Goal: Check status: Check status

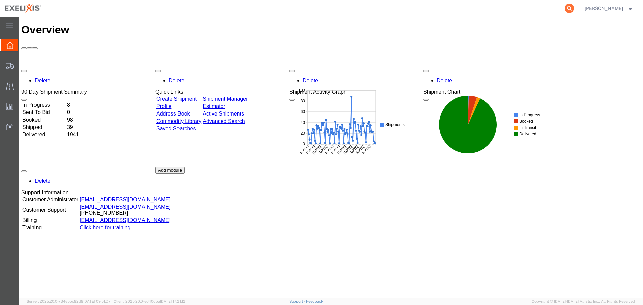
click at [574, 7] on icon at bounding box center [569, 8] width 9 height 9
click at [500, 7] on input "search" at bounding box center [463, 8] width 204 height 16
paste input "251429043CL"
type input "251429043CL"
